Goal: Task Accomplishment & Management: Manage account settings

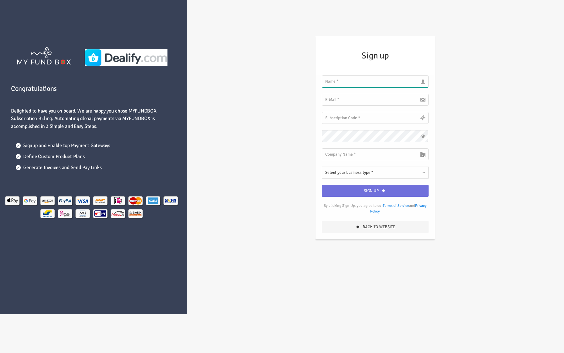
click at [368, 84] on input "text" at bounding box center [374, 81] width 106 height 12
click at [364, 82] on input "text" at bounding box center [374, 81] width 106 height 12
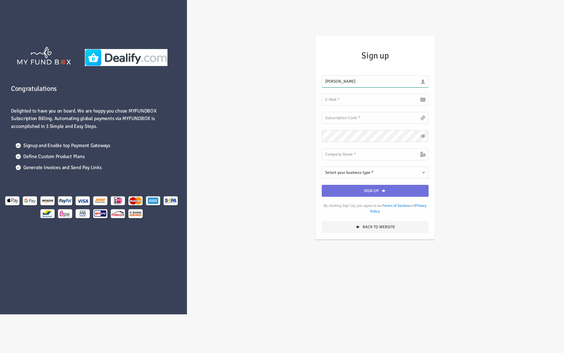
type input "[PERSON_NAME]"
type input "[EMAIL_ADDRESS][DOMAIN_NAME]"
click at [364, 120] on input "text" at bounding box center [374, 118] width 106 height 12
paste input "DFCP9SbavwUxD5inyJj0MFB"
type input "DFCP9SbavwUxD5inyJj0MFB"
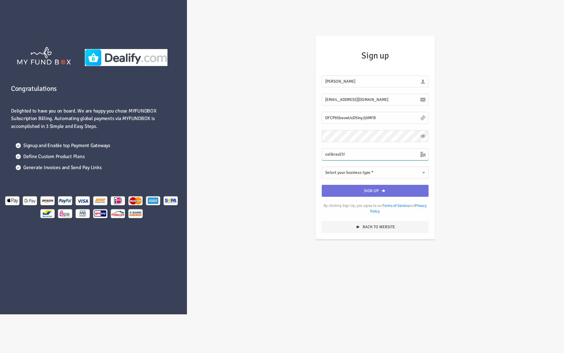
type input "calibrasE5!"
click at [409, 169] on button "Select your business type *" at bounding box center [374, 172] width 106 height 12
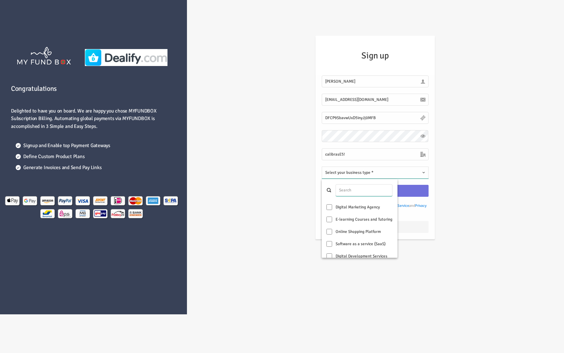
click at [381, 189] on input "text" at bounding box center [363, 190] width 57 height 12
type input "a"
click at [366, 241] on label "Software as a service (SaaS)" at bounding box center [359, 244] width 76 height 12
click at [332, 241] on input "Software as a service (SaaS)" at bounding box center [329, 244] width 6 height 6
checkbox input "true"
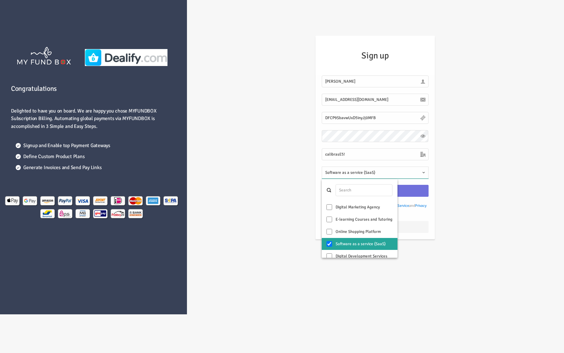
scroll to position [31, 0]
click at [468, 200] on div "Congratulations Delighted to have you on board. We are happy you chose MYFUNDBO…" at bounding box center [282, 157] width 570 height 314
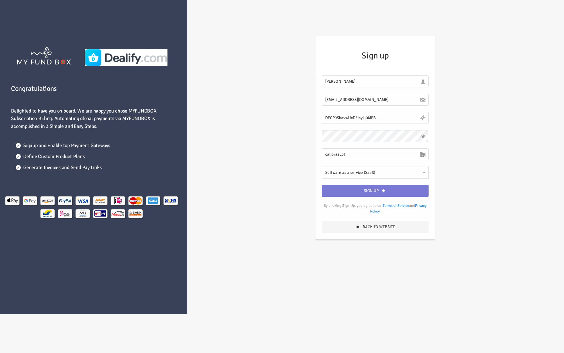
click at [409, 191] on button "Sign up" at bounding box center [374, 191] width 106 height 12
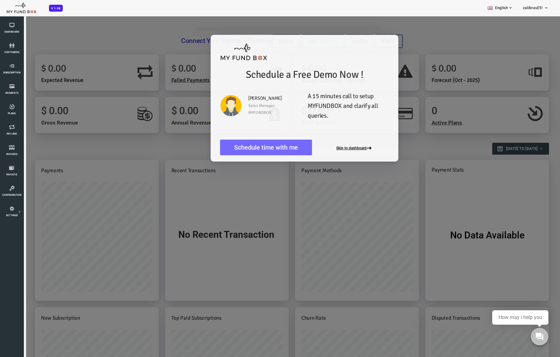
click at [331, 149] on button "Skip to dashboard" at bounding box center [333, 148] width 38 height 5
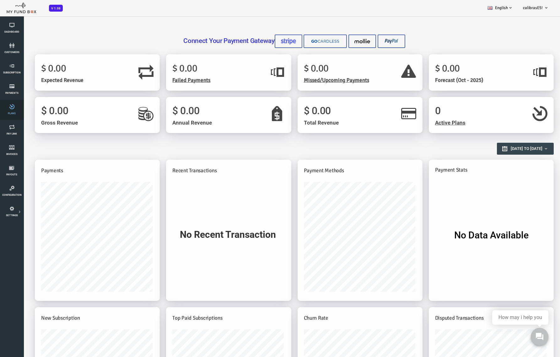
click at [16, 111] on link "Plans" at bounding box center [12, 110] width 20 height 20
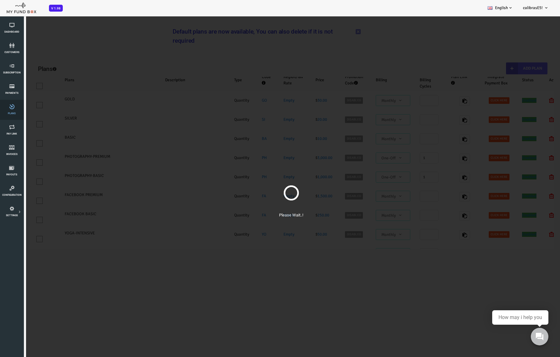
select select "100"
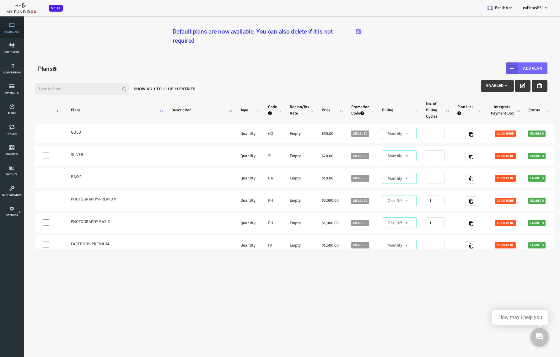
click at [14, 27] on icon at bounding box center [12, 25] width 20 height 5
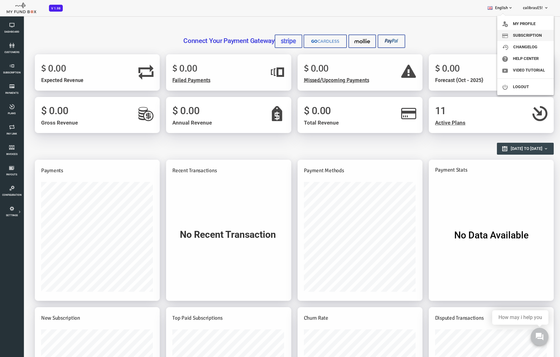
click at [538, 37] on link "Subscription" at bounding box center [525, 35] width 57 height 11
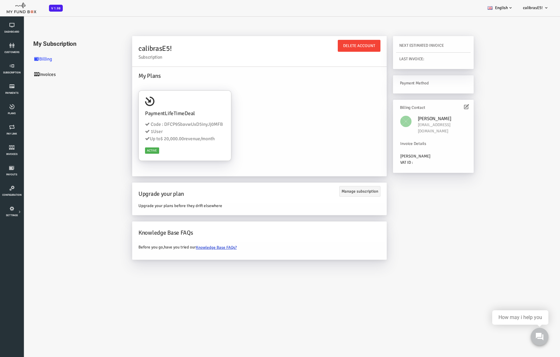
click at [29, 73] on link "Invoices" at bounding box center [53, 74] width 94 height 15
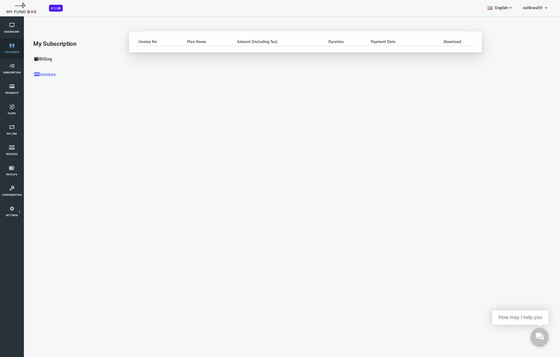
click at [14, 44] on icon at bounding box center [12, 45] width 20 height 5
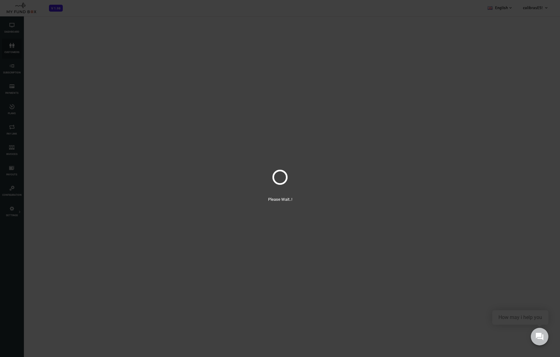
select select "100"
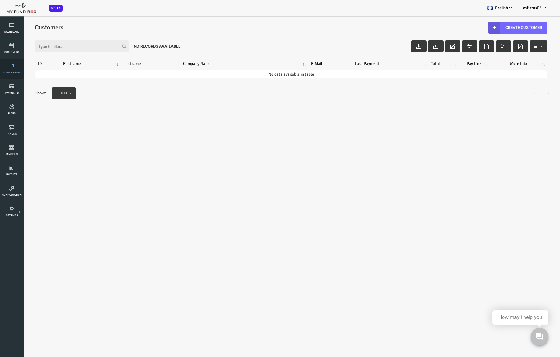
click at [0, 0] on span "Subscription" at bounding box center [0, 0] width 0 height 0
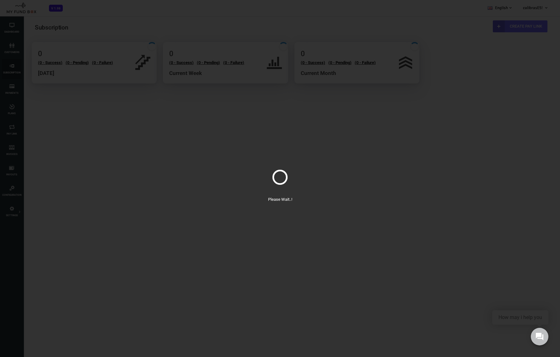
select select "100"
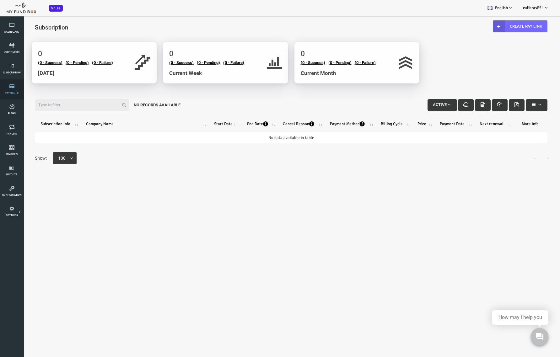
click at [0, 0] on span "Payments" at bounding box center [0, 0] width 0 height 0
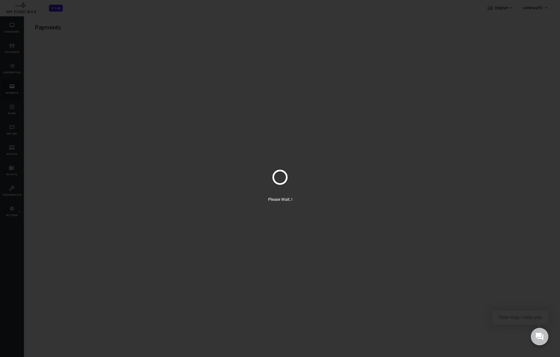
select select "100"
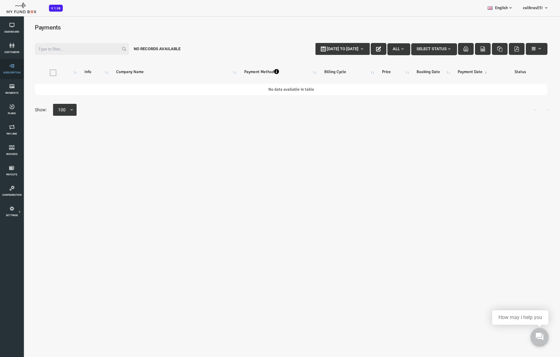
click at [12, 65] on icon at bounding box center [12, 65] width 20 height 5
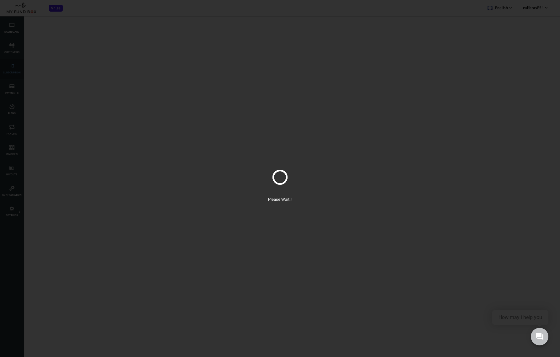
select select "100"
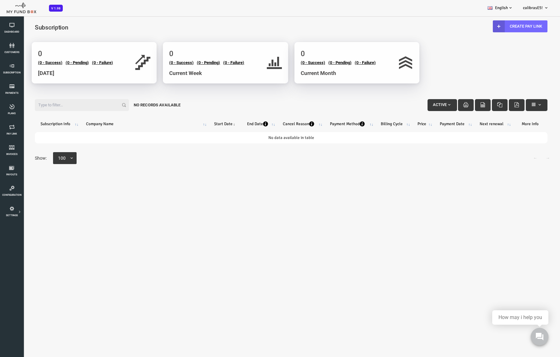
click at [418, 103] on span "Active" at bounding box center [418, 104] width 14 height 5
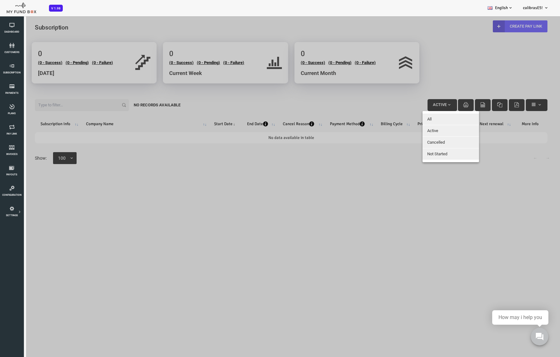
click at [417, 103] on div at bounding box center [269, 194] width 538 height 357
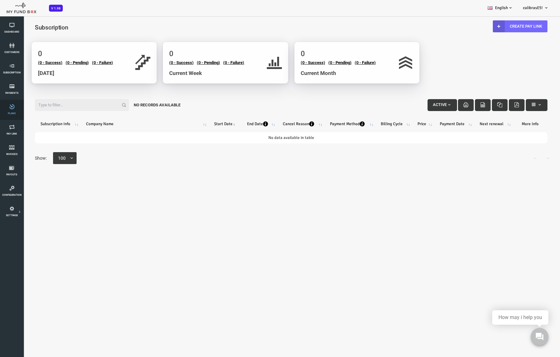
click at [12, 109] on icon at bounding box center [12, 106] width 20 height 5
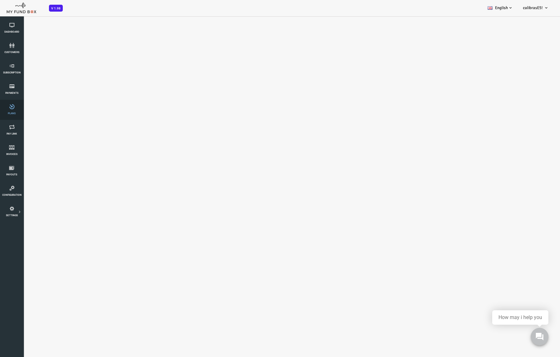
select select "100"
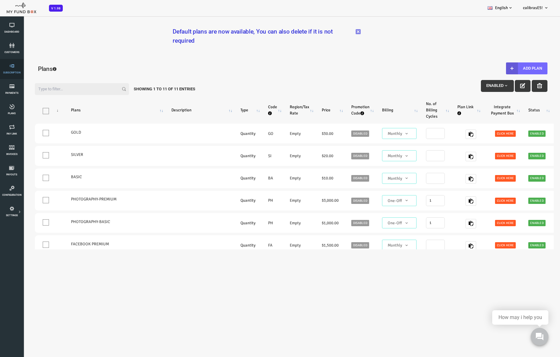
click at [15, 63] on icon at bounding box center [12, 65] width 20 height 5
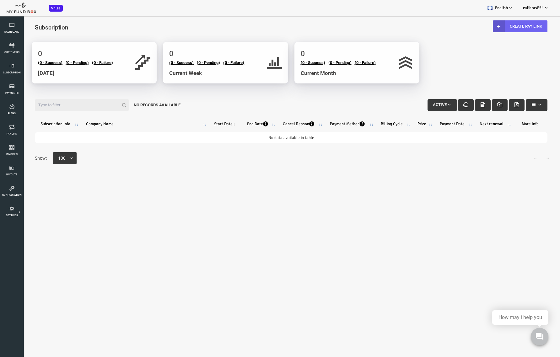
click at [482, 26] on link "Create Pay Link" at bounding box center [498, 26] width 55 height 12
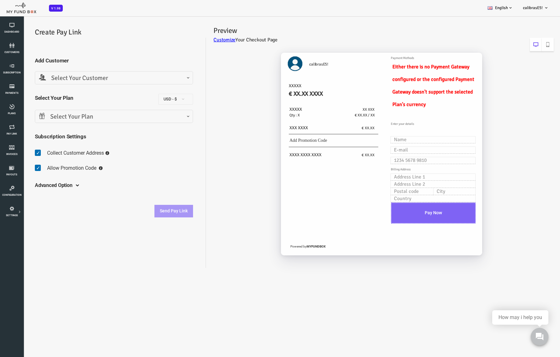
click at [143, 73] on span "Select Your Customer" at bounding box center [92, 78] width 150 height 10
click at [143, 77] on span "Select Your Customer" at bounding box center [92, 78] width 150 height 10
click at [135, 116] on span "Select Your Plan" at bounding box center [92, 117] width 150 height 10
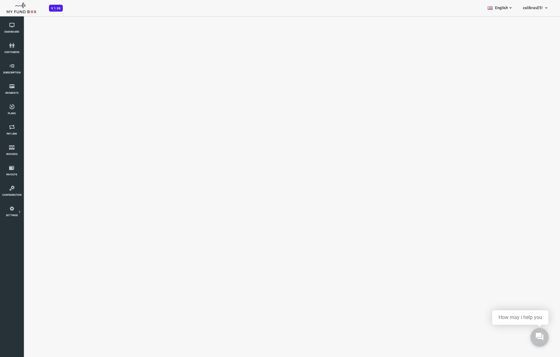
select select "100"
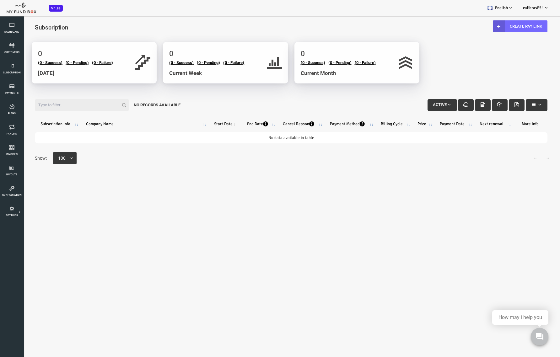
click at [16, 9] on img at bounding box center [21, 7] width 30 height 13
click at [19, 1] on img at bounding box center [21, 7] width 30 height 13
click at [13, 24] on icon at bounding box center [12, 25] width 20 height 5
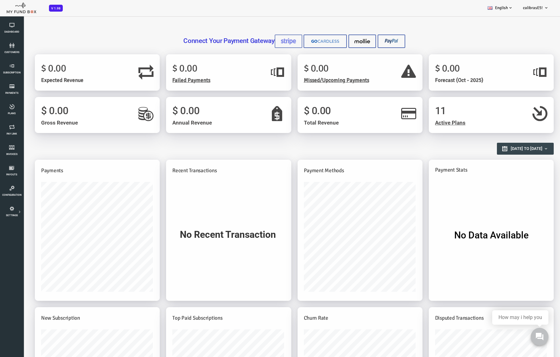
click at [273, 43] on img at bounding box center [266, 41] width 16 height 7
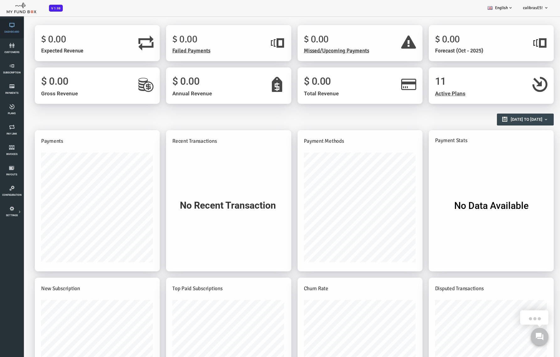
click at [17, 29] on link "Dashboard" at bounding box center [12, 28] width 20 height 20
click at [12, 88] on icon at bounding box center [12, 86] width 20 height 5
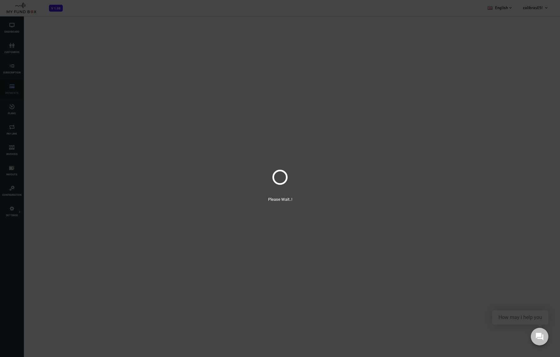
select select "100"
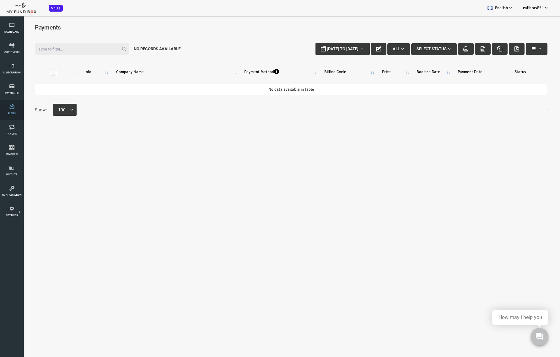
click at [15, 109] on link "Plans" at bounding box center [12, 110] width 20 height 20
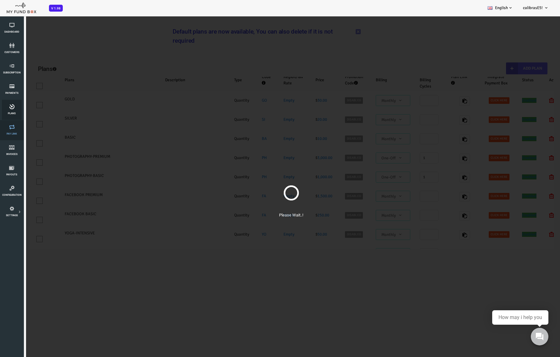
select select "100"
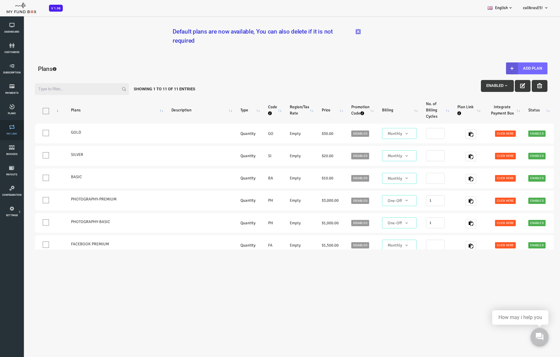
click at [0, 0] on span "Pay Link" at bounding box center [0, 0] width 0 height 0
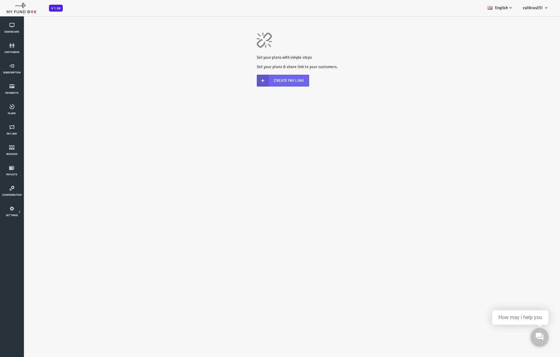
click at [267, 85] on link "Create Pay Link" at bounding box center [261, 81] width 52 height 12
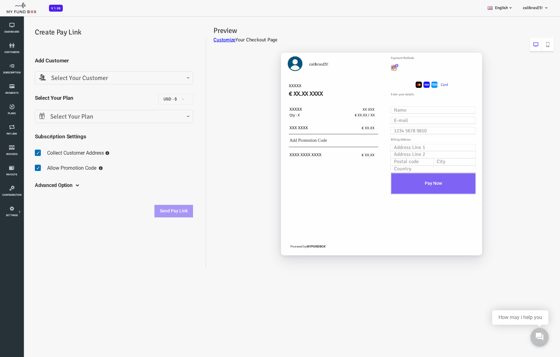
click at [373, 69] on img "Toolbar with button groups" at bounding box center [372, 68] width 6 height 6
radio input "true"
click at [148, 83] on span "Select Your Customer" at bounding box center [92, 77] width 158 height 13
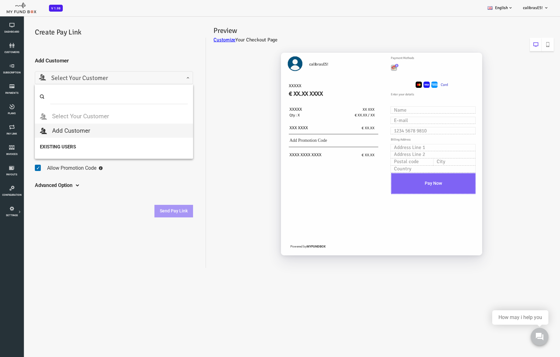
click at [148, 83] on span "Select Your Customer" at bounding box center [92, 77] width 158 height 13
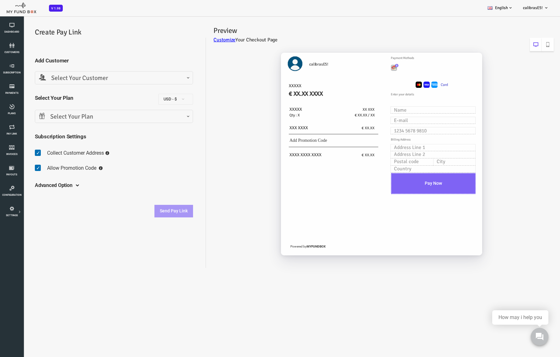
click at [149, 108] on div "EUR - € USD - $ GBP - £ INR - ₹ AUD - AU$ NZD - NZ$ TRY - ₺ CAD - C$ ARS - m$n …" at bounding box center [153, 102] width 41 height 16
click at [148, 118] on span "Select Your Plan" at bounding box center [92, 117] width 150 height 10
click at [214, 130] on div "calibrasE5! XXXXX € XX.XX XXXX XXXXX Qty : X XX XXX € XX.XX / XX XXX XXXX € XX.…" at bounding box center [358, 157] width 348 height 222
click at [14, 30] on link "Dashboard" at bounding box center [12, 28] width 20 height 20
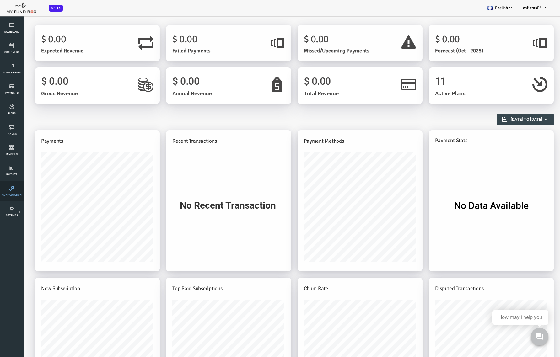
click at [12, 187] on icon at bounding box center [12, 188] width 20 height 5
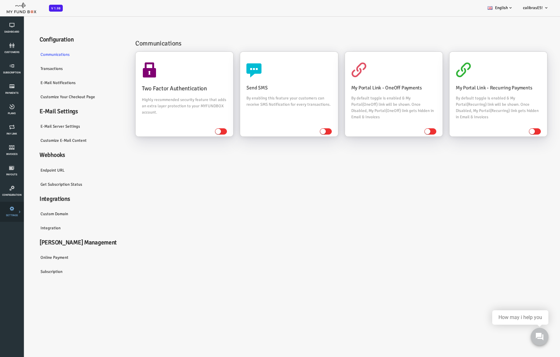
click at [11, 211] on icon at bounding box center [12, 208] width 20 height 5
click at [0, 0] on icon at bounding box center [0, 0] width 0 height 0
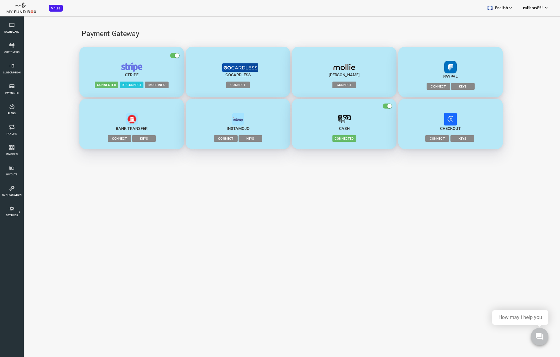
click at [140, 86] on span "More Info" at bounding box center [135, 85] width 24 height 6
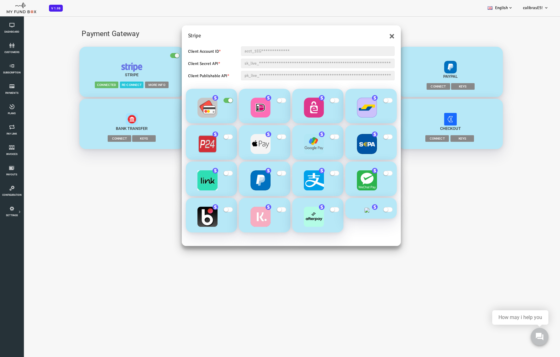
click at [222, 66] on input "**********" at bounding box center [296, 63] width 154 height 9
drag, startPoint x: 222, startPoint y: 62, endPoint x: 377, endPoint y: 72, distance: 156.0
click at [377, 72] on div "**********" at bounding box center [268, 143] width 219 height 206
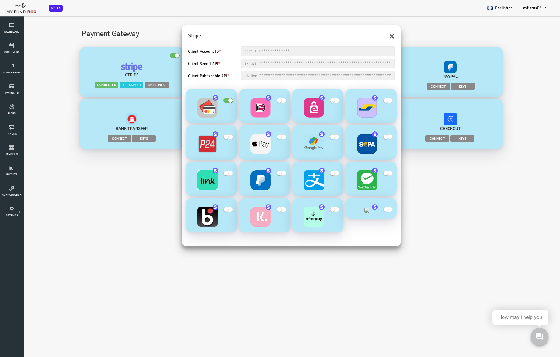
click at [125, 177] on div "**********" at bounding box center [269, 194] width 538 height 357
click at [259, 138] on span "button" at bounding box center [259, 136] width 9 height 5
click at [0, 16] on input "checkbox" at bounding box center [0, 16] width 0 height 0
click at [228, 61] on input "**********" at bounding box center [296, 63] width 154 height 9
click at [368, 34] on button "×" at bounding box center [369, 36] width 5 height 10
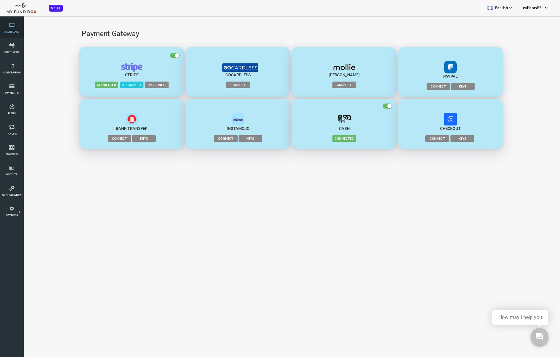
click at [13, 28] on link "Dashboard" at bounding box center [12, 28] width 20 height 20
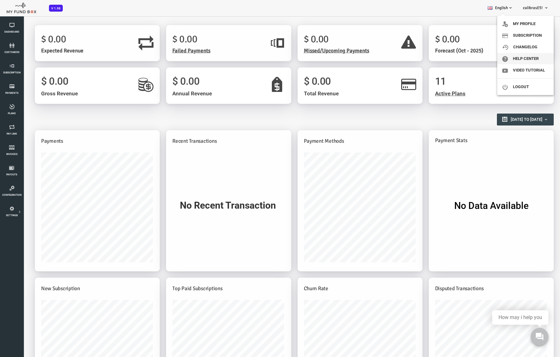
click at [534, 57] on link "Help Center" at bounding box center [525, 58] width 57 height 11
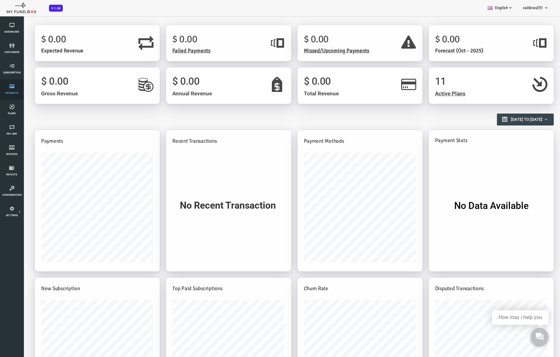
click at [8, 82] on link "Payments" at bounding box center [12, 89] width 20 height 20
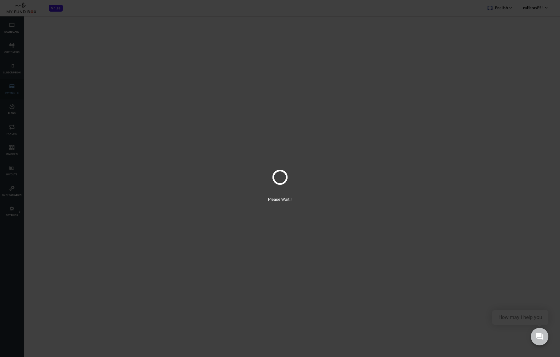
select select "100"
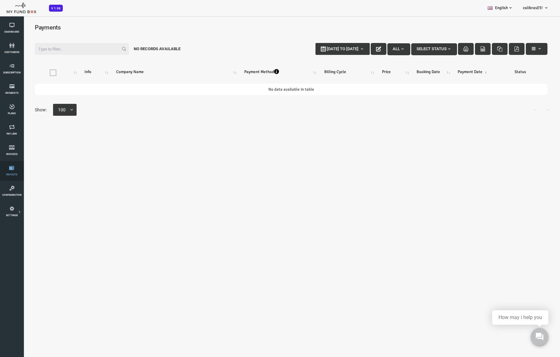
click at [13, 167] on icon at bounding box center [12, 167] width 20 height 5
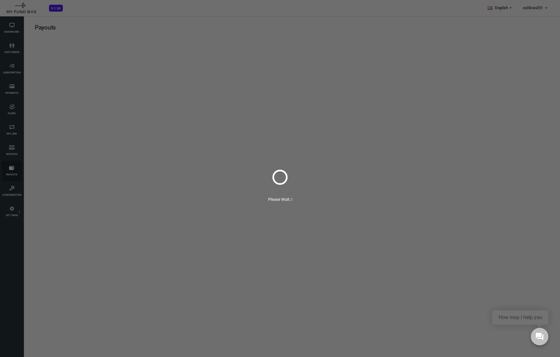
select select "100"
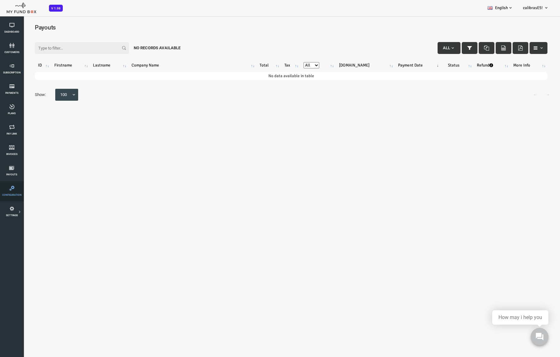
click at [12, 183] on link "Configuration" at bounding box center [12, 191] width 20 height 20
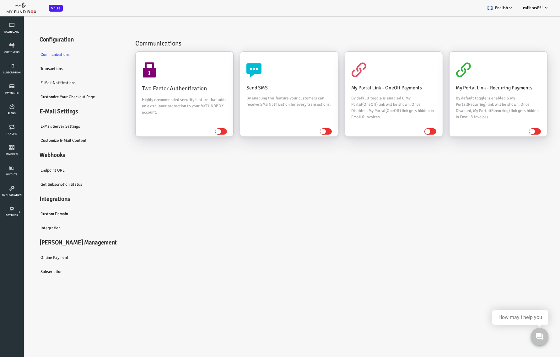
click at [39, 170] on link "Endpoint URL" at bounding box center [60, 170] width 94 height 14
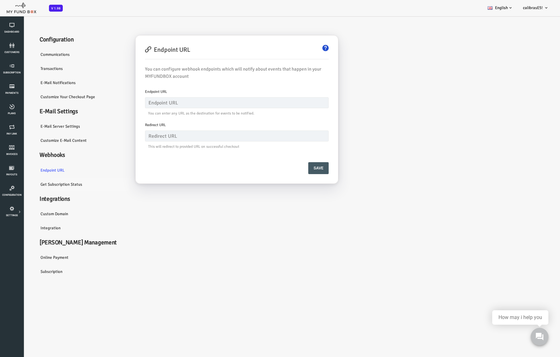
click at [42, 186] on link "Get Subscription Status" at bounding box center [60, 184] width 94 height 14
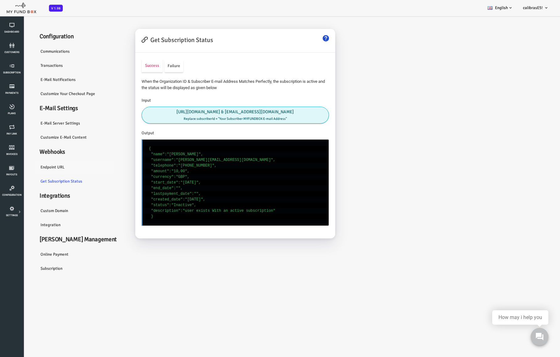
click at [26, 163] on link "Endpoint URL" at bounding box center [60, 167] width 94 height 14
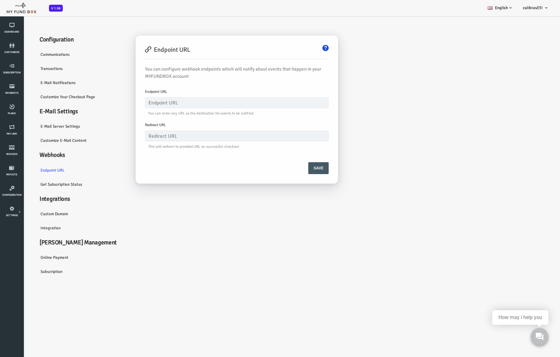
click at [37, 216] on link "Custom Domain" at bounding box center [60, 214] width 94 height 14
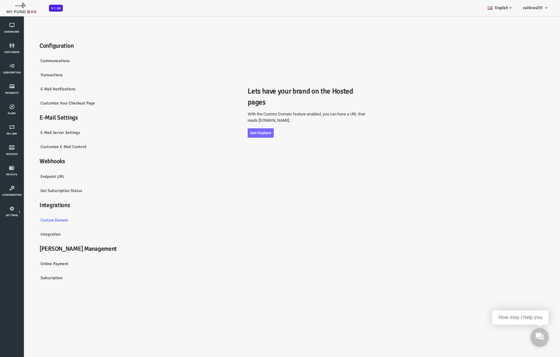
click at [33, 175] on link "Endpoint URL" at bounding box center [60, 177] width 94 height 14
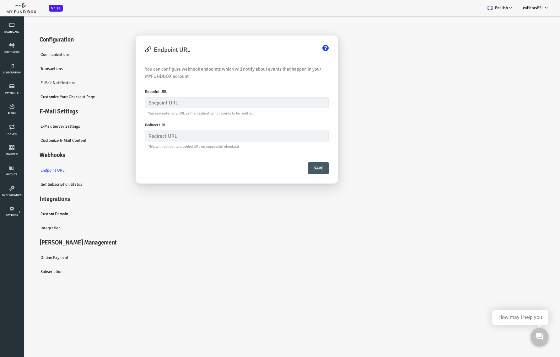
click at [50, 183] on link "Get Subscription Status" at bounding box center [60, 184] width 94 height 14
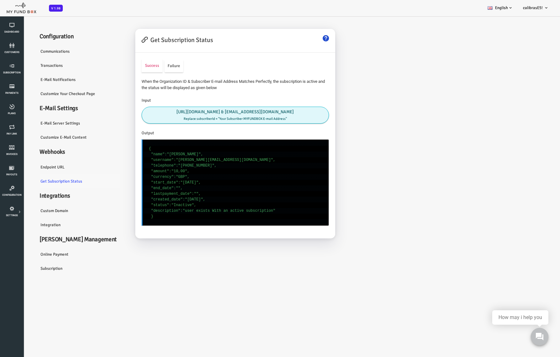
click at [32, 174] on link "Get Subscription Status" at bounding box center [60, 181] width 94 height 14
click at [31, 167] on link "Endpoint URL" at bounding box center [60, 167] width 94 height 14
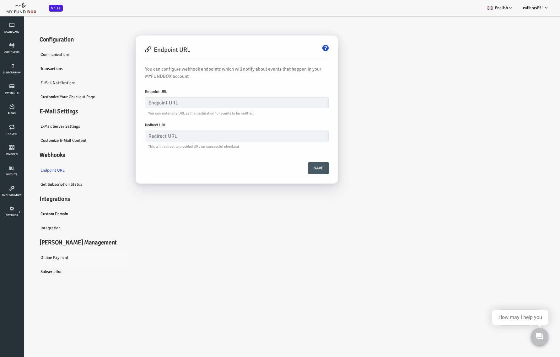
click at [40, 255] on link "Online payment" at bounding box center [60, 258] width 94 height 14
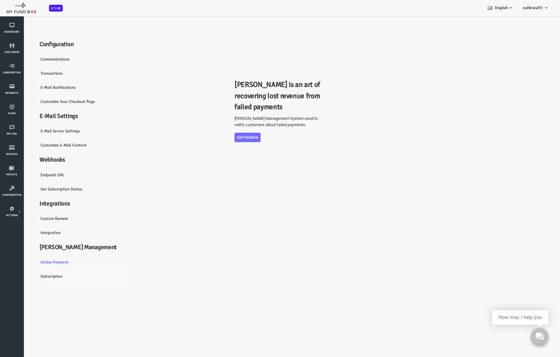
click at [39, 276] on link "Subscription" at bounding box center [60, 276] width 94 height 14
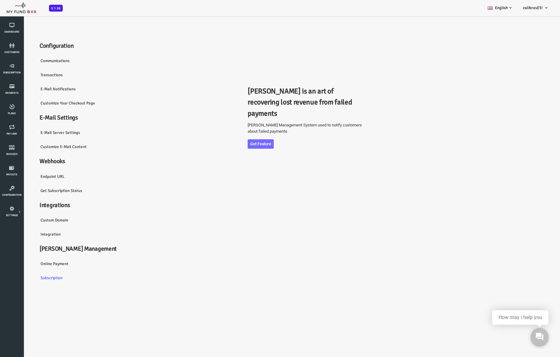
click at [37, 235] on link "Integration" at bounding box center [60, 234] width 94 height 14
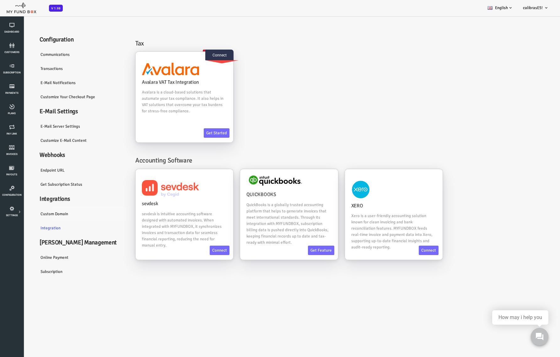
click at [43, 215] on link "Custom Domain" at bounding box center [60, 214] width 94 height 14
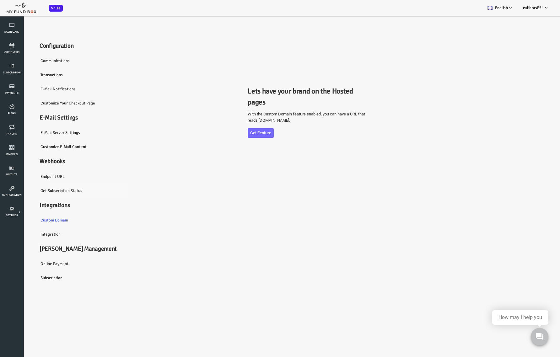
click at [39, 193] on link "Get Subscription Status" at bounding box center [60, 191] width 94 height 14
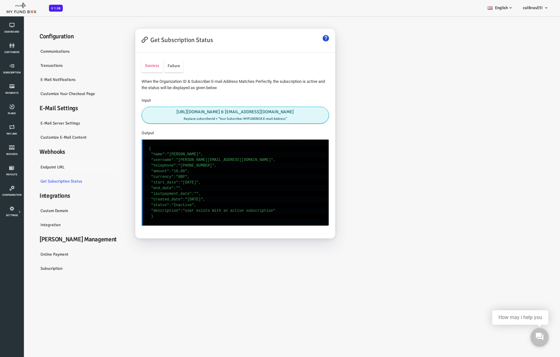
click at [31, 172] on link "Endpoint URL" at bounding box center [60, 167] width 94 height 14
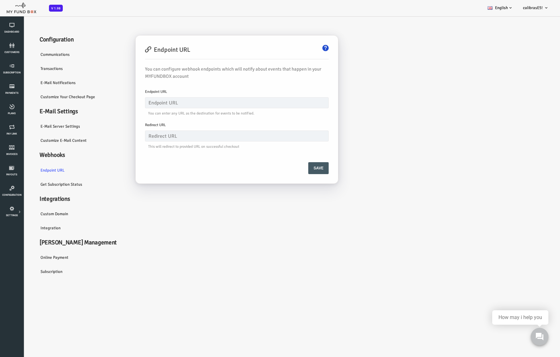
click at [33, 68] on link "Transactions" at bounding box center [60, 69] width 94 height 14
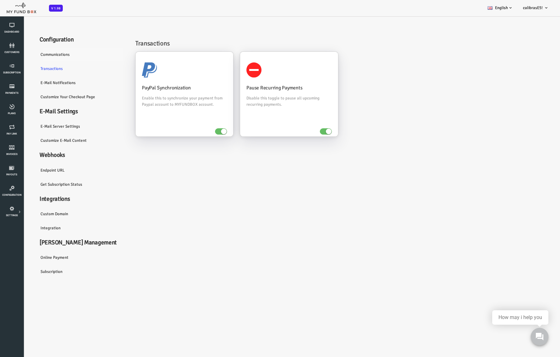
click at [35, 50] on link "Communications" at bounding box center [60, 54] width 94 height 14
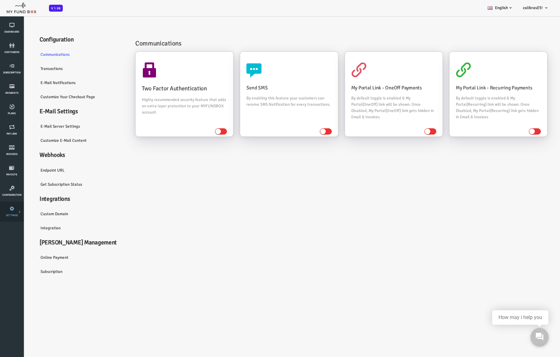
click at [10, 213] on link "SETTINGS" at bounding box center [12, 212] width 20 height 20
click at [0, 0] on icon at bounding box center [0, 0] width 0 height 0
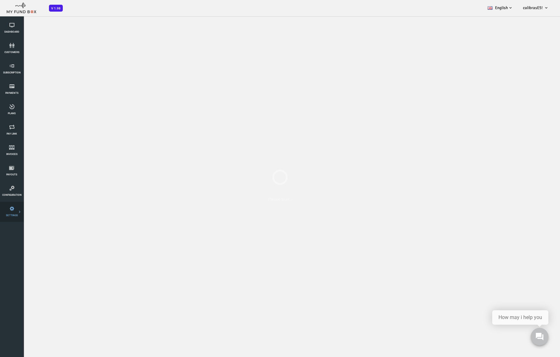
select select "100"
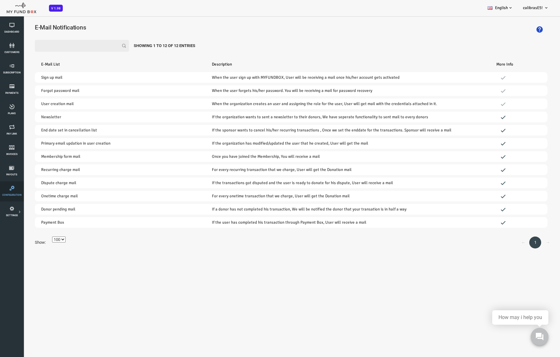
click at [11, 192] on link "Configuration" at bounding box center [12, 191] width 20 height 20
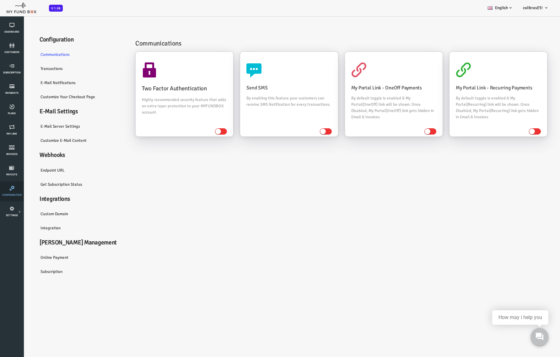
click at [10, 193] on link "Configuration" at bounding box center [12, 191] width 20 height 20
click at [47, 84] on link "E-Mail Notifications" at bounding box center [60, 83] width 94 height 14
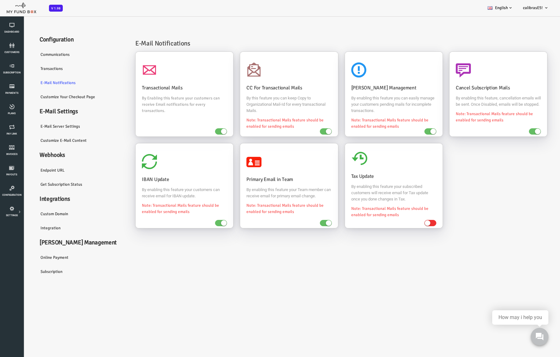
click at [37, 128] on link "E-Mail server settings" at bounding box center [60, 126] width 94 height 14
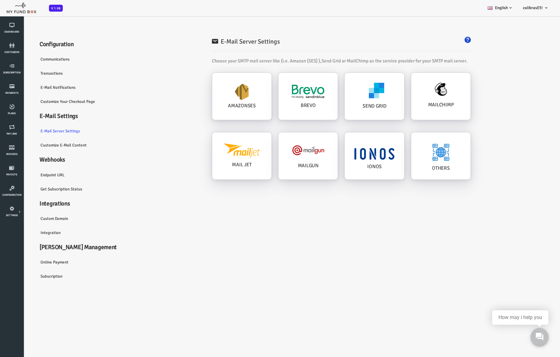
click at [36, 139] on link "Customize E-Mail Content" at bounding box center [60, 145] width 94 height 14
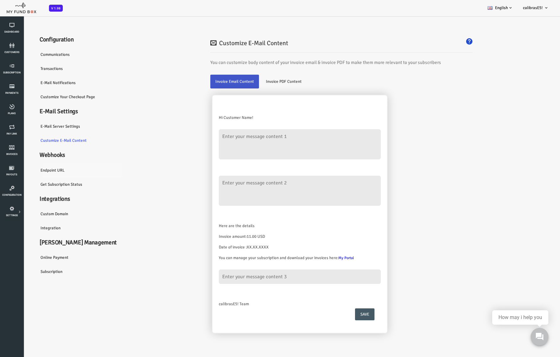
click at [34, 170] on link "Endpoint URL" at bounding box center [60, 170] width 94 height 14
